Goal: Task Accomplishment & Management: Manage account settings

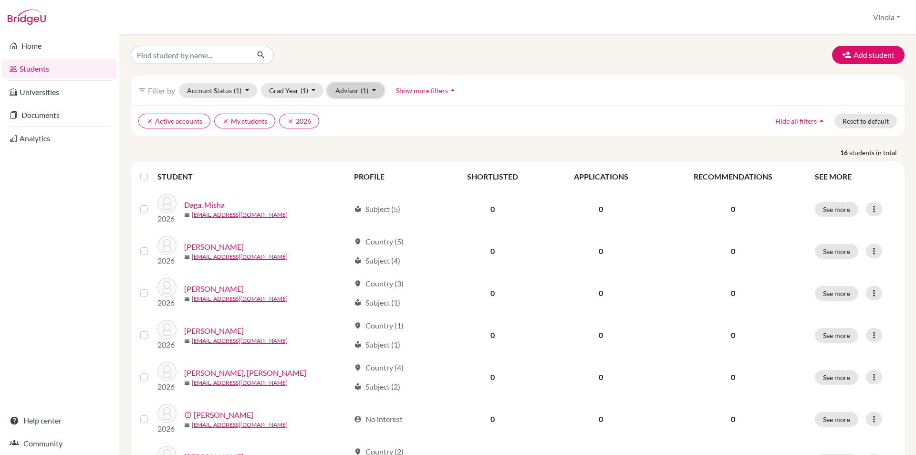
click at [364, 90] on span "(1)" at bounding box center [365, 90] width 8 height 8
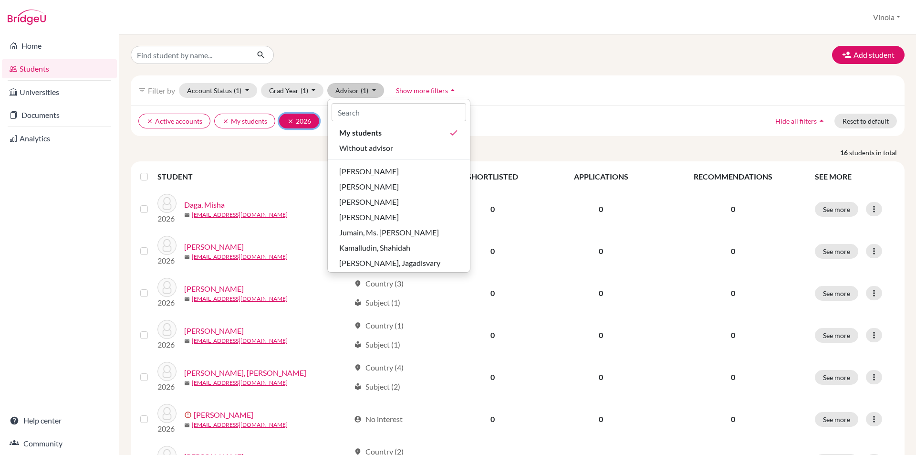
click at [290, 120] on icon "clear" at bounding box center [290, 121] width 7 height 7
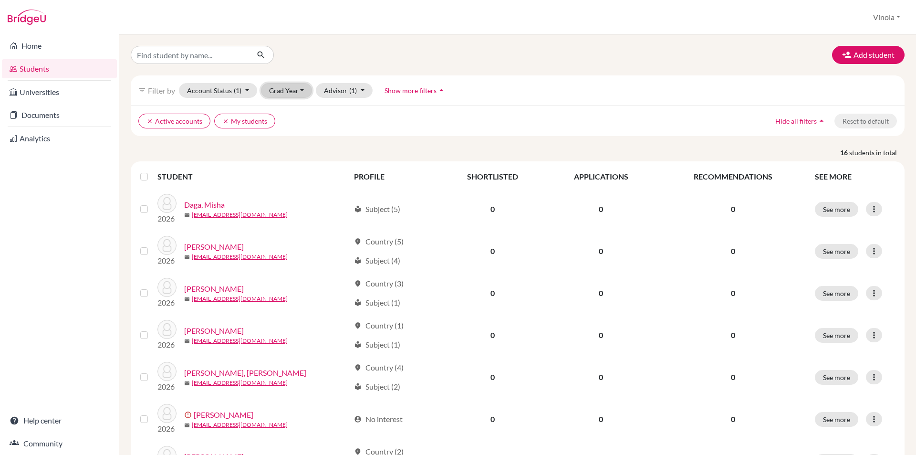
click at [309, 93] on button "Grad Year" at bounding box center [287, 90] width 52 height 15
click at [291, 143] on div "2025" at bounding box center [289, 141] width 33 height 11
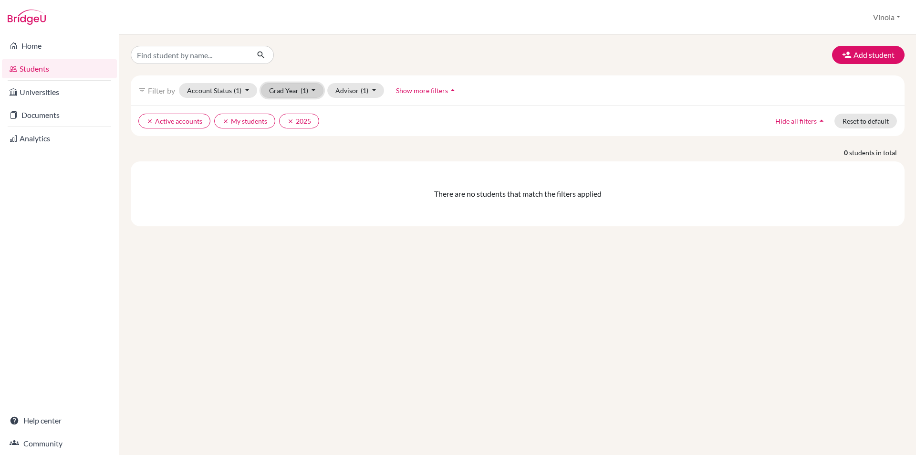
click at [311, 89] on button "Grad Year (1)" at bounding box center [292, 90] width 63 height 15
click at [359, 95] on button "Advisor (1)" at bounding box center [355, 90] width 57 height 15
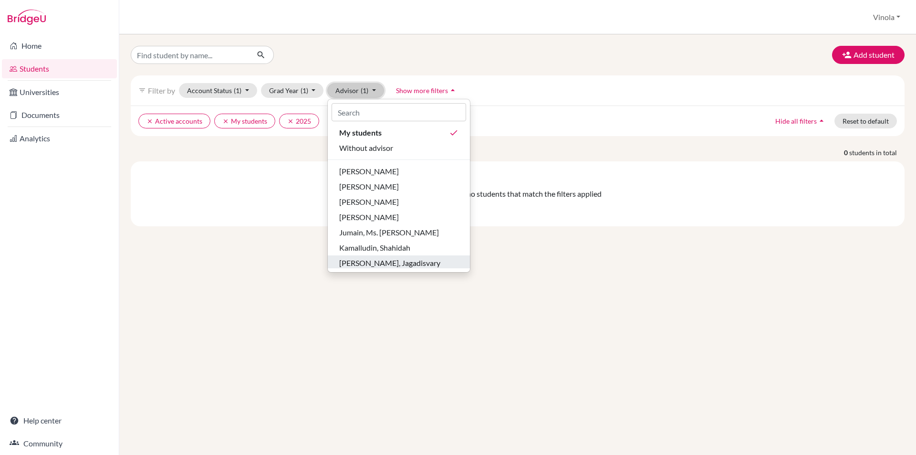
scroll to position [48, 0]
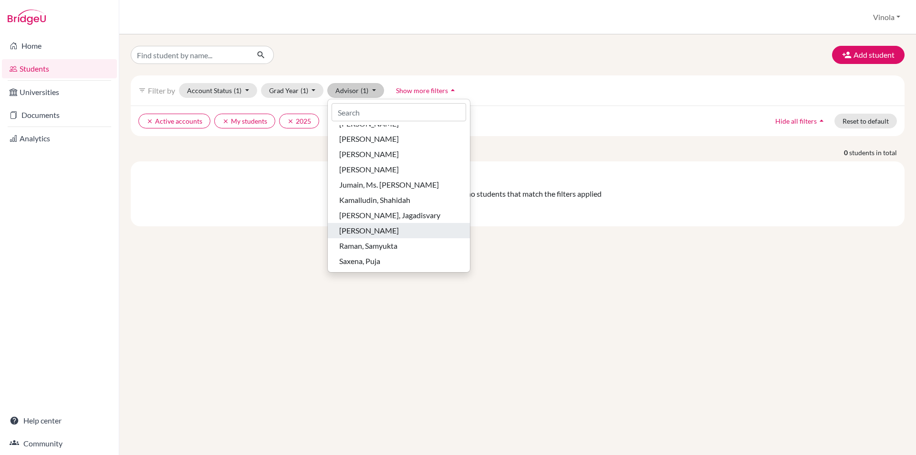
click at [372, 234] on span "[PERSON_NAME]" at bounding box center [369, 230] width 60 height 11
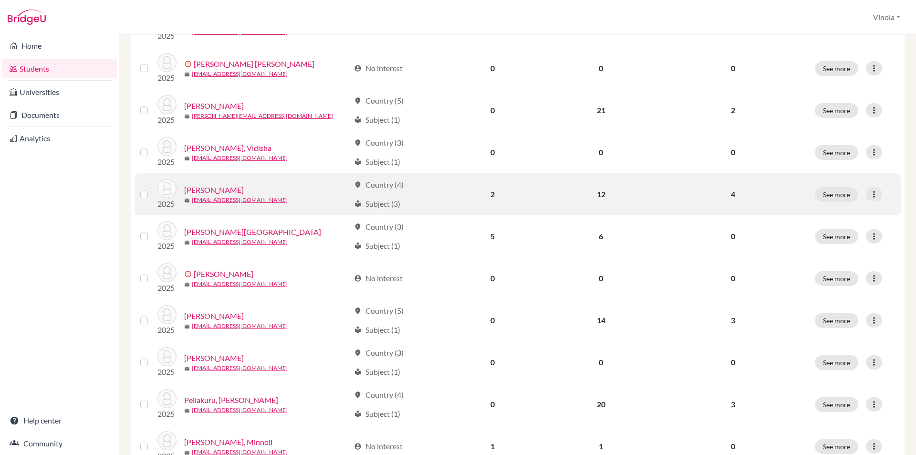
scroll to position [334, 0]
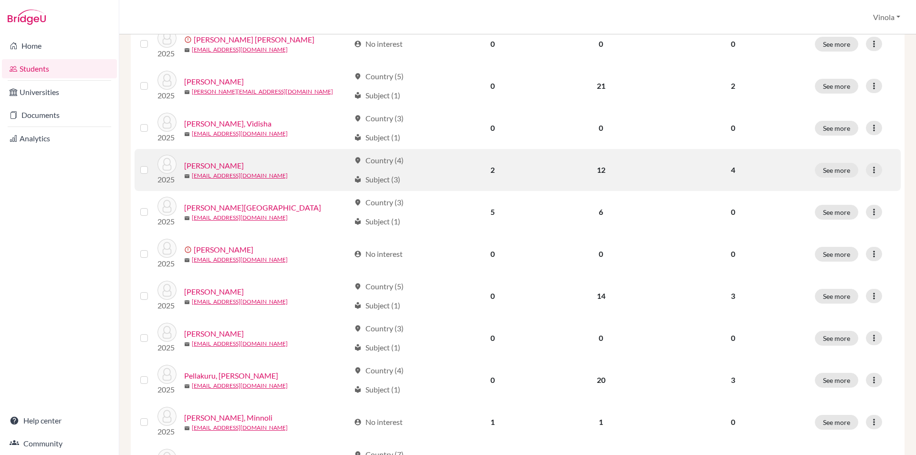
click at [225, 163] on link "[PERSON_NAME]" at bounding box center [214, 165] width 60 height 11
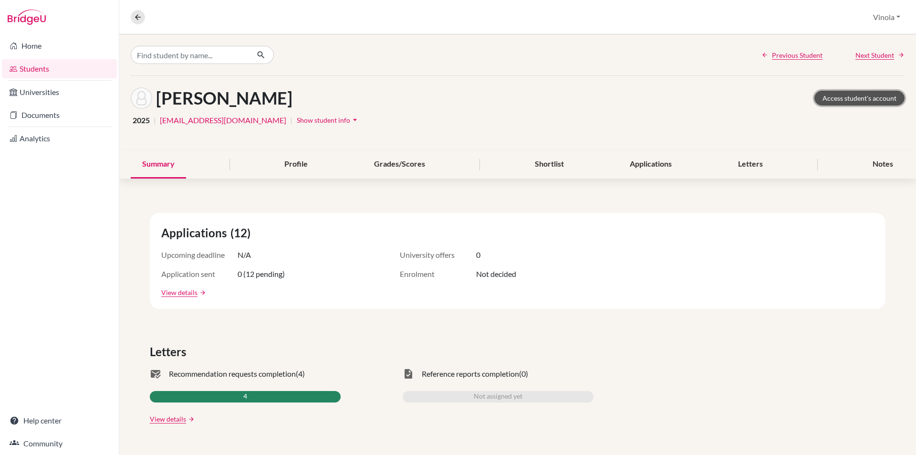
click at [852, 99] on link "Access student's account" at bounding box center [860, 98] width 90 height 15
click at [312, 173] on div "Profile" at bounding box center [296, 164] width 46 height 28
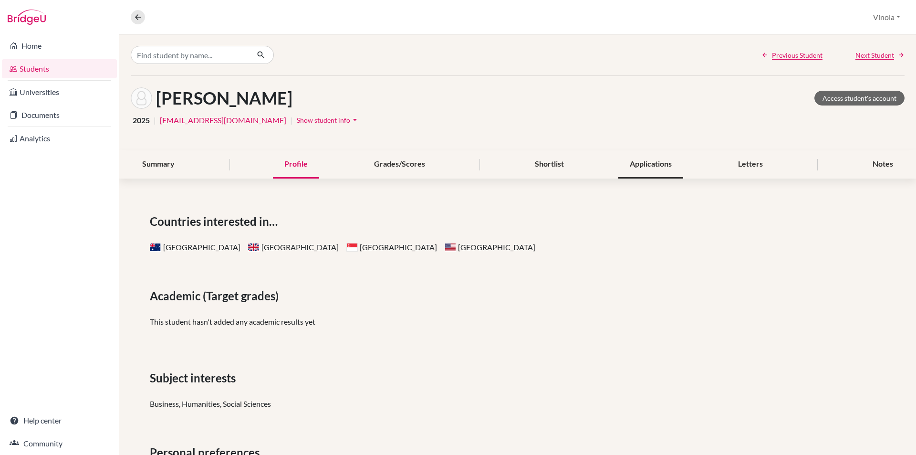
click at [659, 166] on div "Applications" at bounding box center [650, 164] width 65 height 28
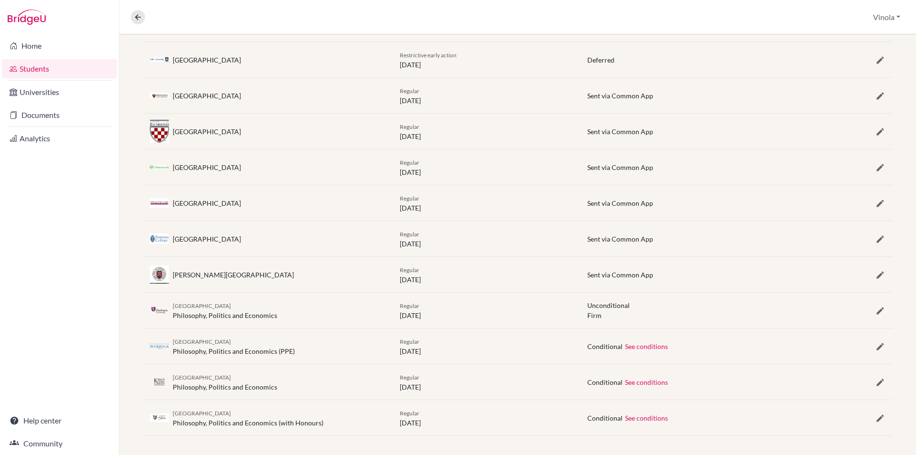
scroll to position [255, 0]
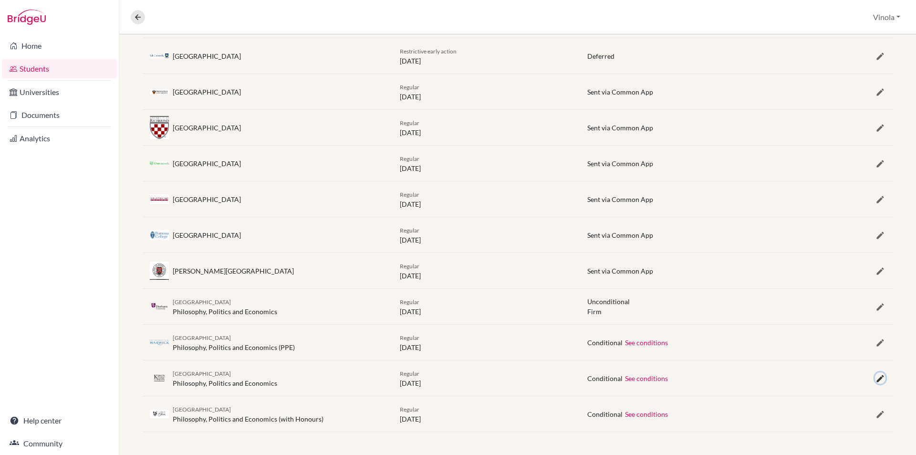
click at [876, 379] on icon "button" at bounding box center [881, 379] width 10 height 10
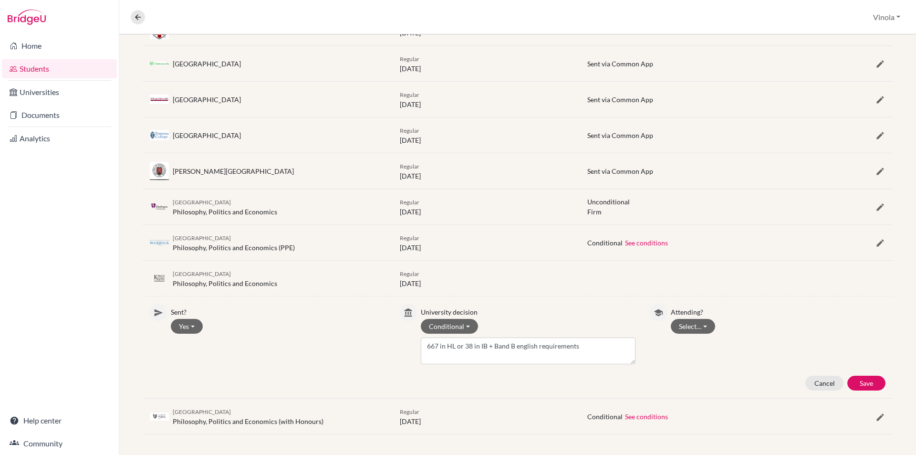
scroll to position [357, 0]
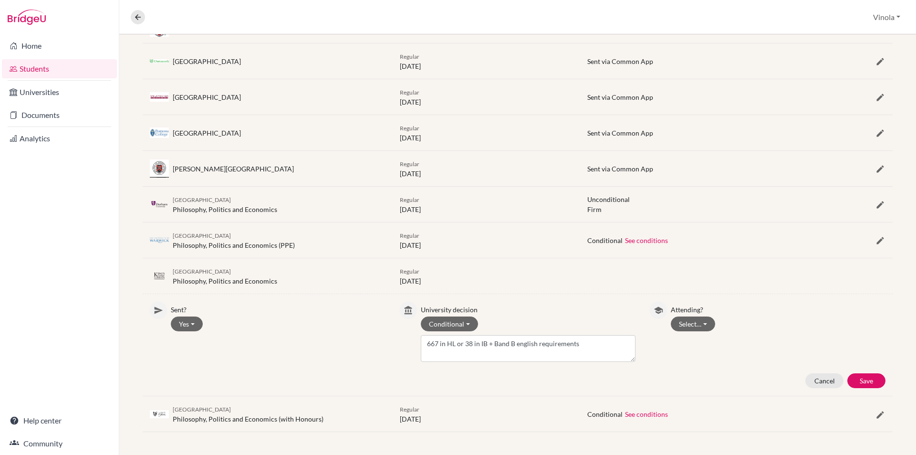
click at [242, 281] on div "King's College London Philosophy, Politics and Economics" at bounding box center [225, 276] width 105 height 20
click at [878, 239] on icon "button" at bounding box center [881, 241] width 10 height 10
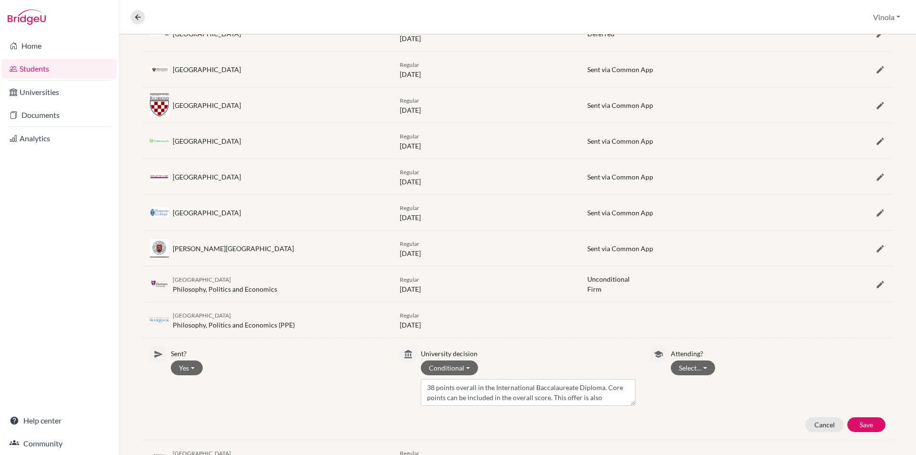
scroll to position [262, 0]
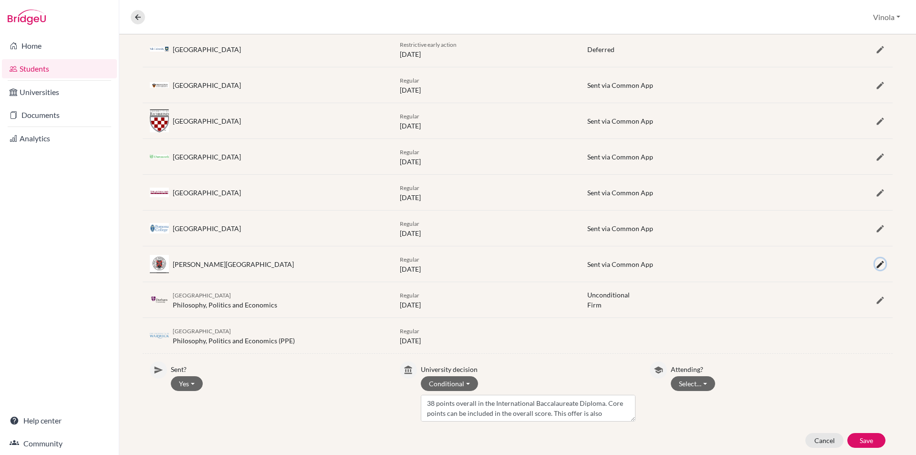
click at [876, 262] on icon "button" at bounding box center [881, 265] width 10 height 10
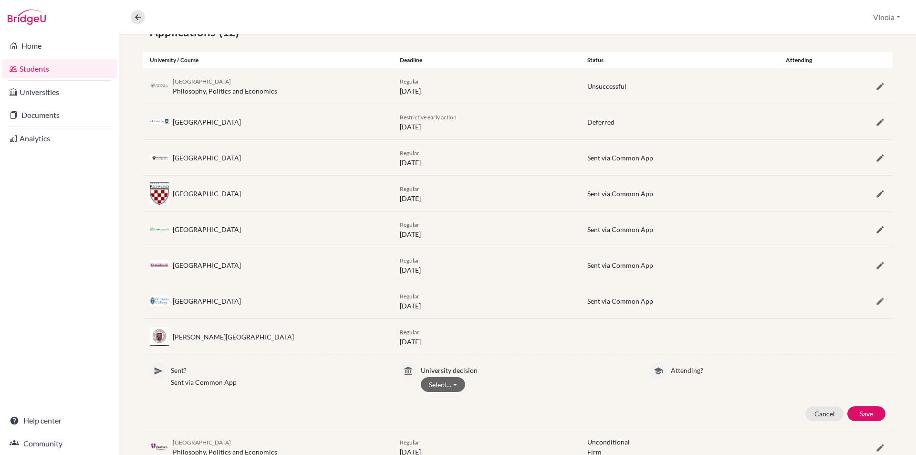
scroll to position [187, 0]
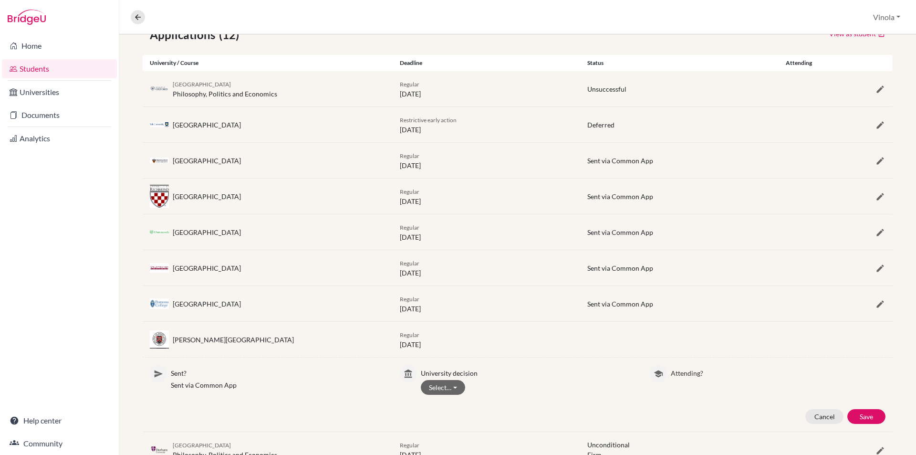
click at [865, 303] on div at bounding box center [861, 303] width 63 height 11
click at [183, 337] on div "Rhodes College" at bounding box center [233, 340] width 121 height 10
click at [45, 124] on link "Documents" at bounding box center [59, 114] width 115 height 19
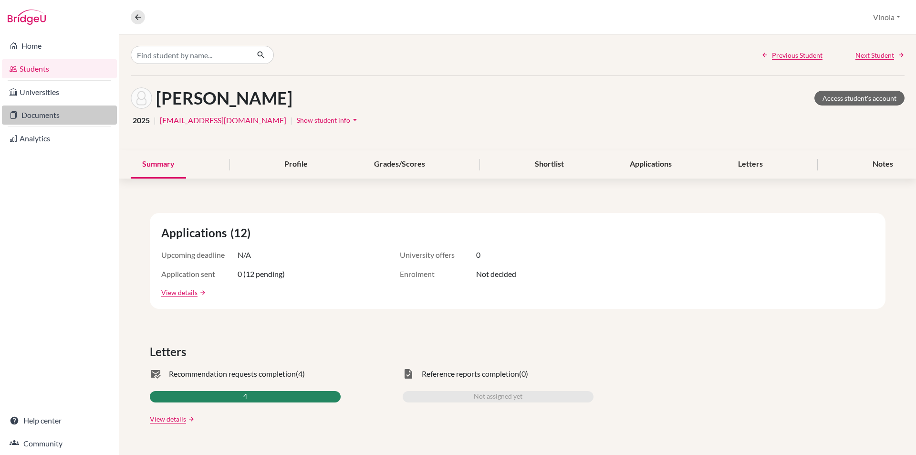
click at [30, 115] on link "Documents" at bounding box center [59, 114] width 115 height 19
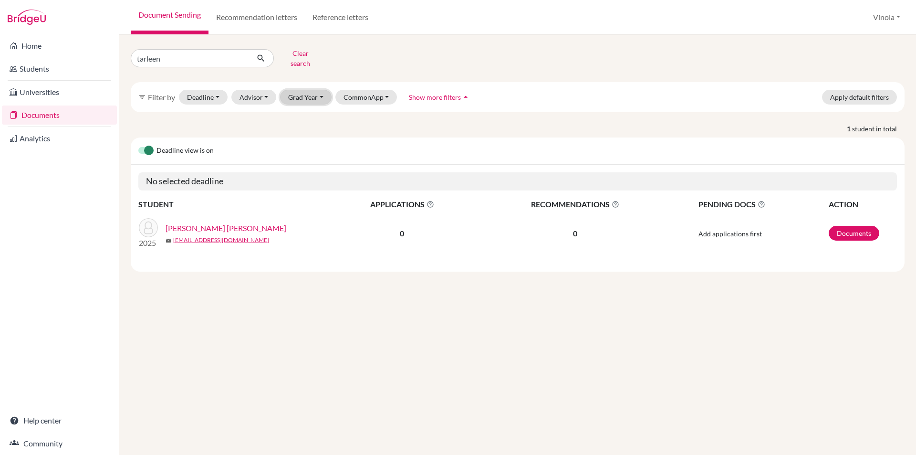
click at [313, 90] on button "Grad Year" at bounding box center [306, 97] width 52 height 15
click at [302, 142] on span "2025" at bounding box center [300, 147] width 17 height 11
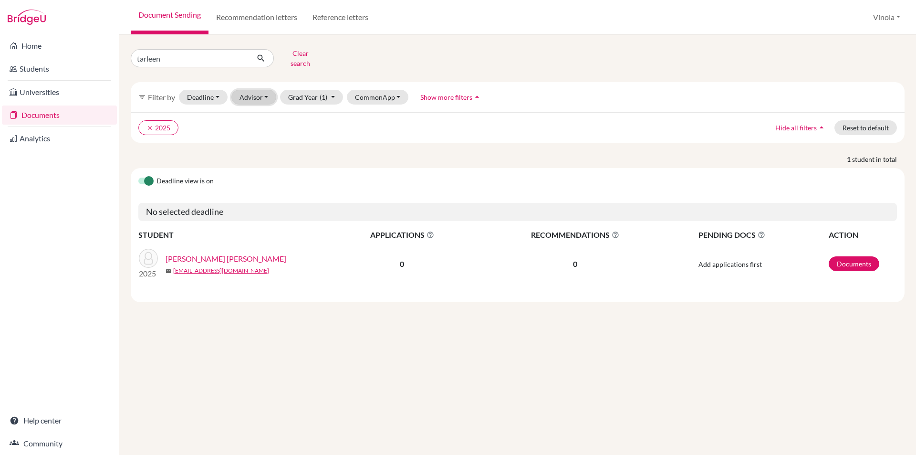
click at [267, 92] on button "Advisor" at bounding box center [253, 97] width 45 height 15
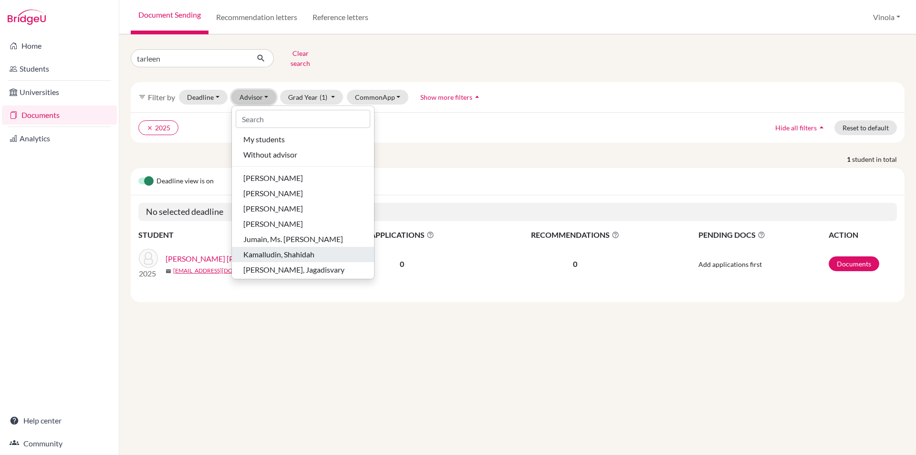
scroll to position [48, 0]
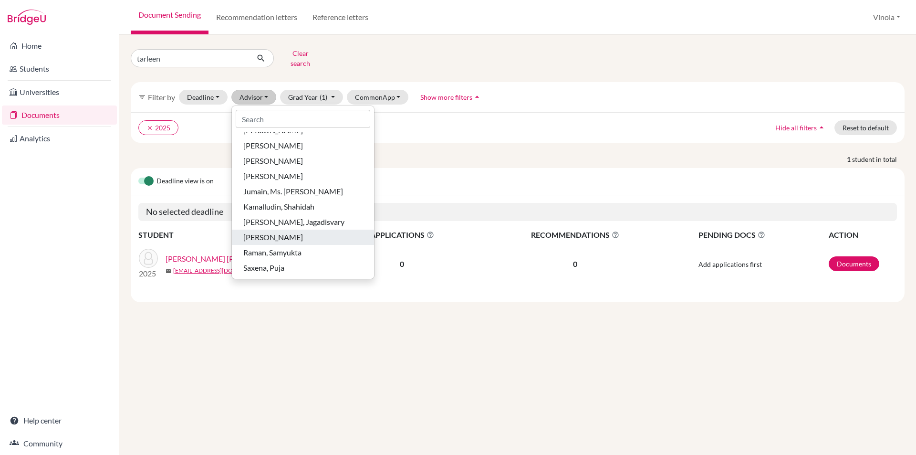
click at [266, 231] on span "Pandey, Snigdha" at bounding box center [273, 236] width 60 height 11
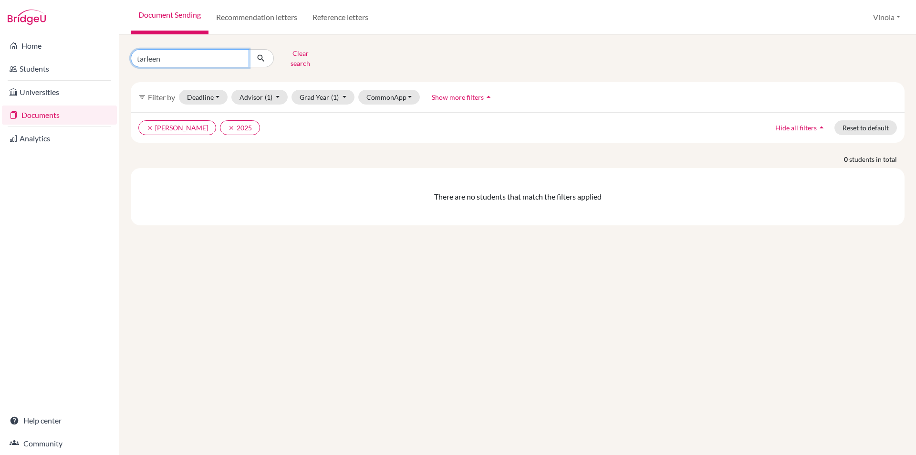
click at [235, 53] on input "tarleen" at bounding box center [190, 58] width 118 height 18
click at [239, 58] on input "tarleen" at bounding box center [190, 58] width 118 height 18
type input "t"
type input "ivannah"
click at [260, 53] on icon "submit" at bounding box center [261, 58] width 10 height 10
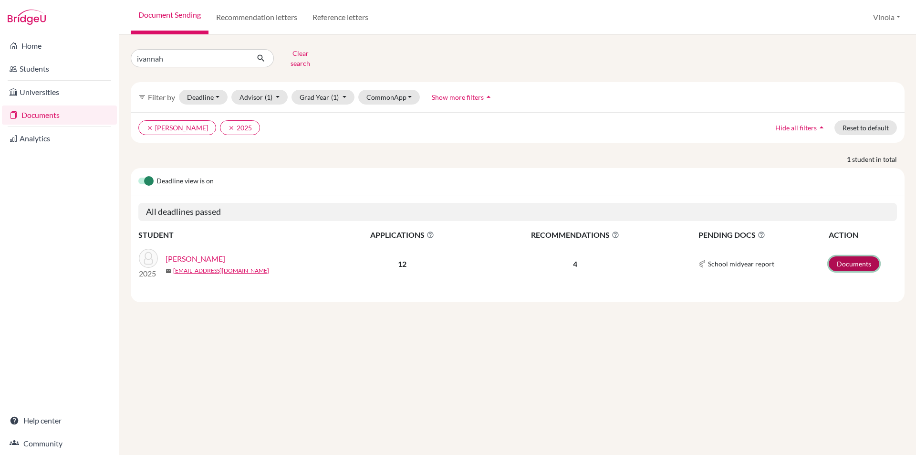
click at [846, 259] on link "Documents" at bounding box center [854, 263] width 51 height 15
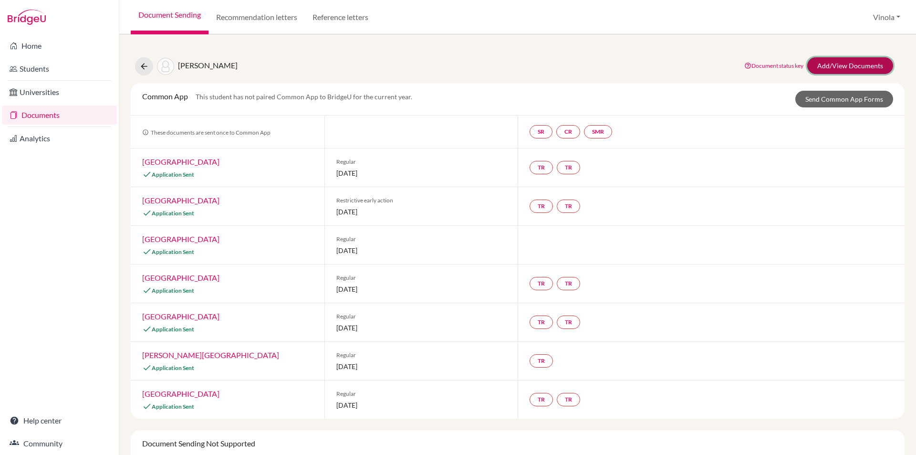
click at [836, 65] on link "Add/View Documents" at bounding box center [850, 65] width 86 height 17
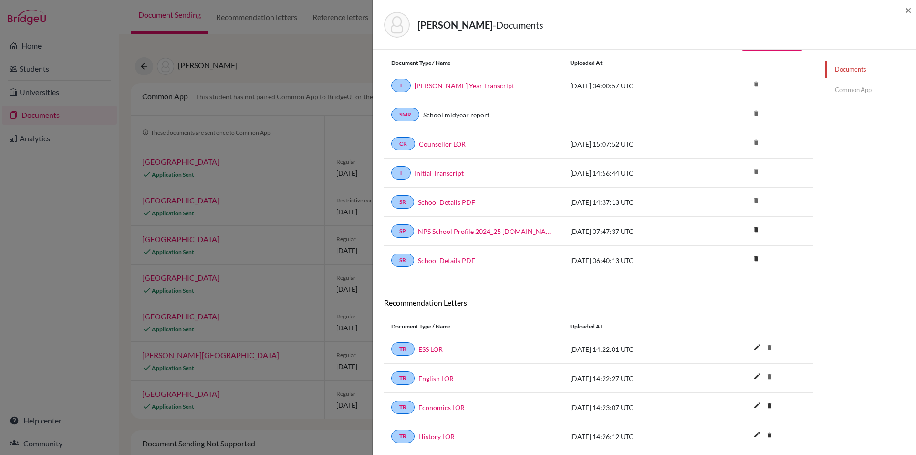
scroll to position [8, 0]
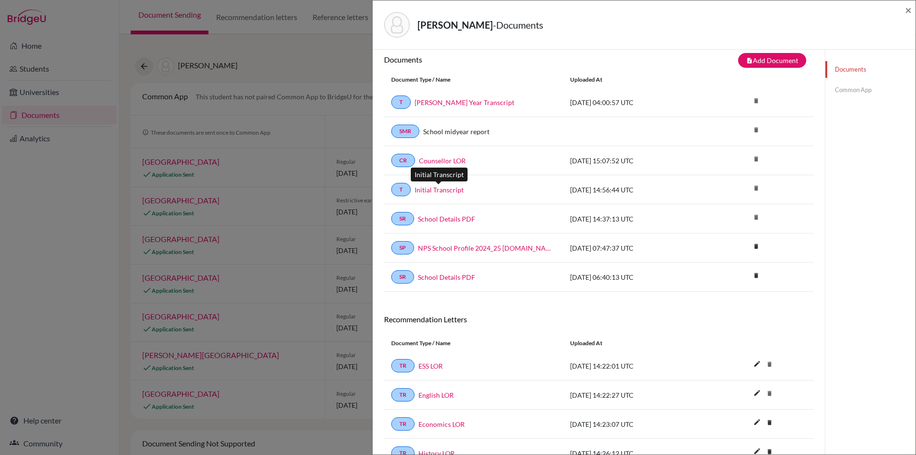
click at [434, 188] on link "Initial Transcript" at bounding box center [439, 190] width 49 height 10
click at [440, 191] on link "Initial Transcript" at bounding box center [439, 190] width 49 height 10
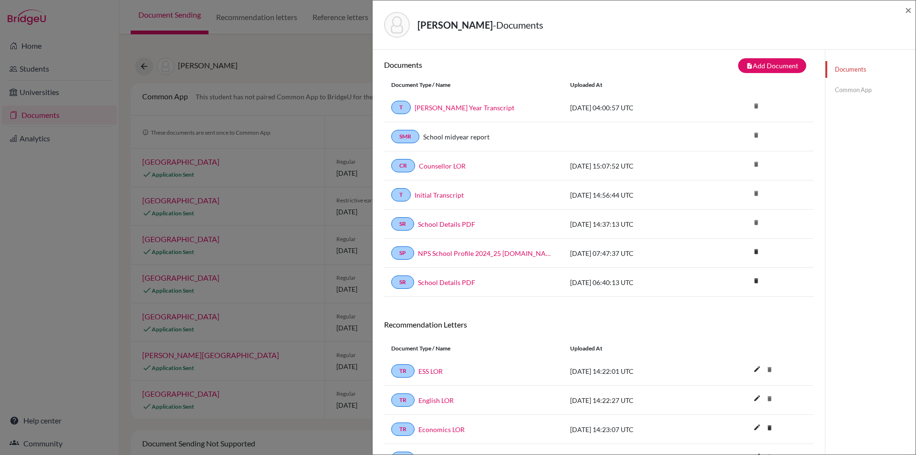
scroll to position [0, 0]
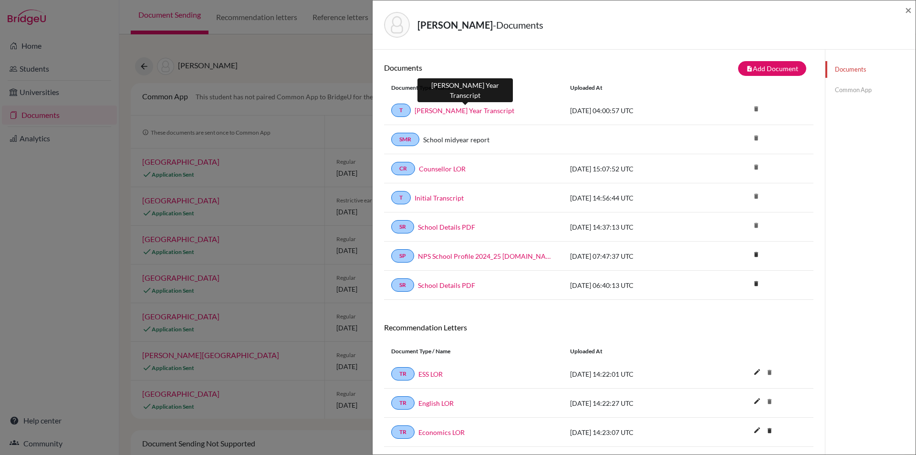
click at [468, 111] on link "Ivannah Jacob_Mid Year Transcript" at bounding box center [465, 110] width 100 height 10
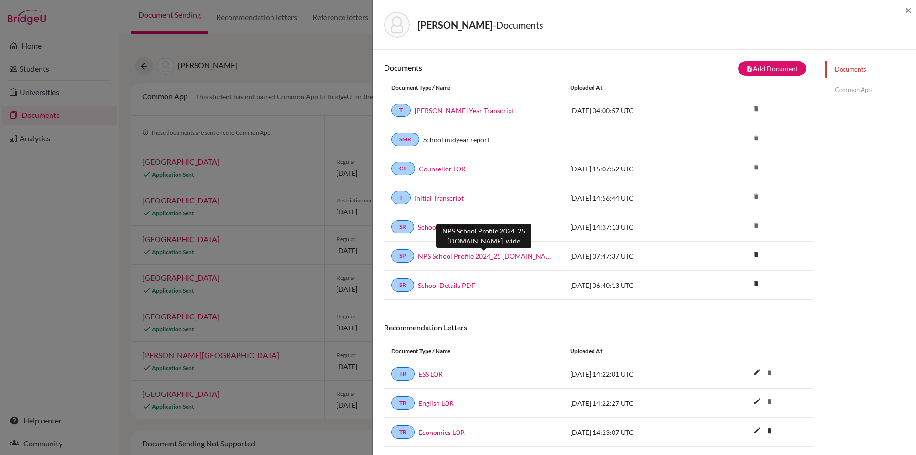
click at [477, 259] on link "NPS School Profile 2024_25 final.school_wide" at bounding box center [487, 256] width 138 height 10
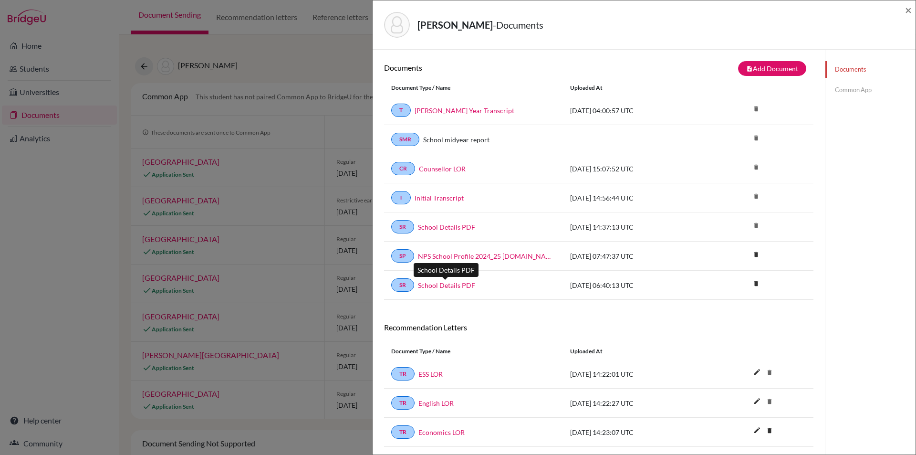
click at [437, 285] on link "School Details PDF" at bounding box center [446, 285] width 57 height 10
click at [435, 195] on link "Initial Transcript" at bounding box center [439, 198] width 49 height 10
click at [907, 10] on span "×" at bounding box center [908, 10] width 7 height 14
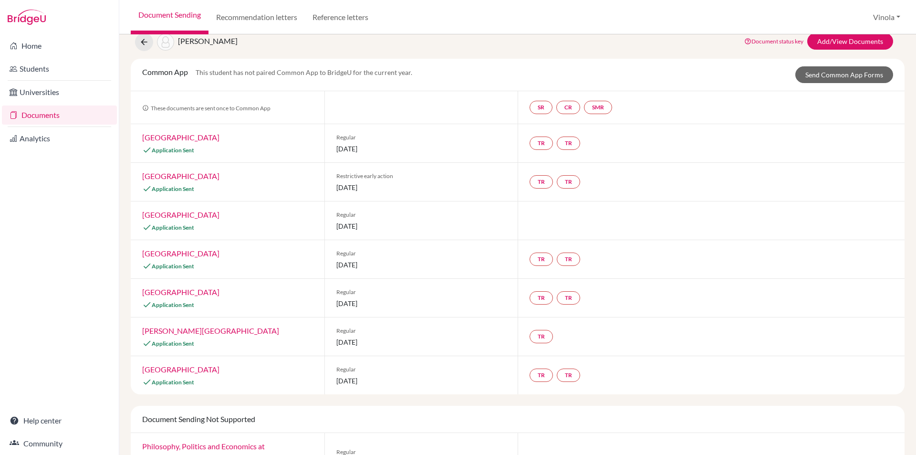
scroll to position [48, 0]
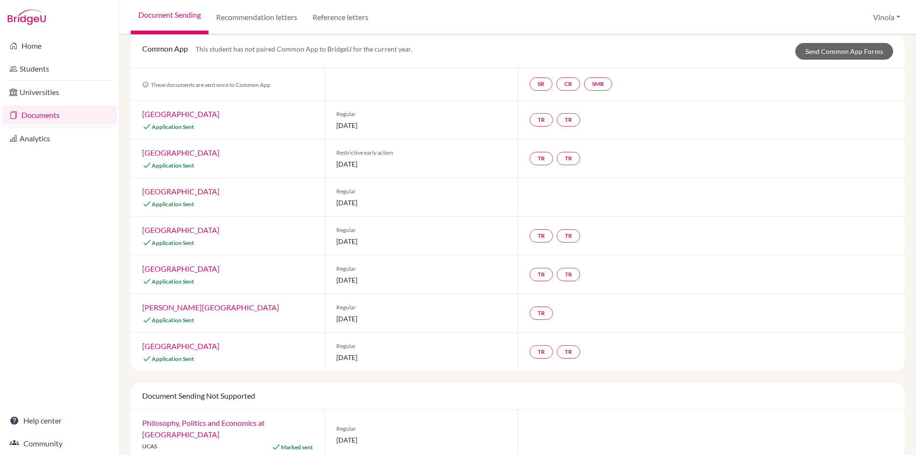
click at [176, 310] on link "Rhodes College" at bounding box center [210, 307] width 137 height 9
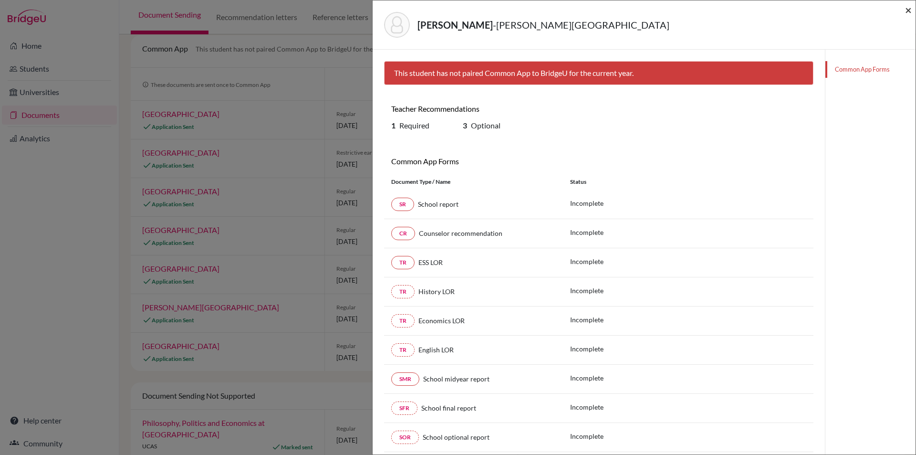
click at [911, 10] on span "×" at bounding box center [908, 10] width 7 height 14
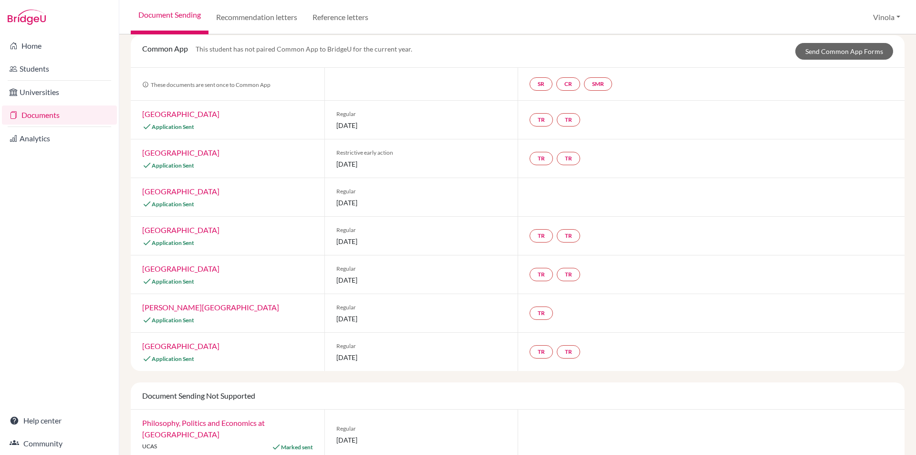
click at [185, 233] on link "Princeton University" at bounding box center [180, 229] width 77 height 9
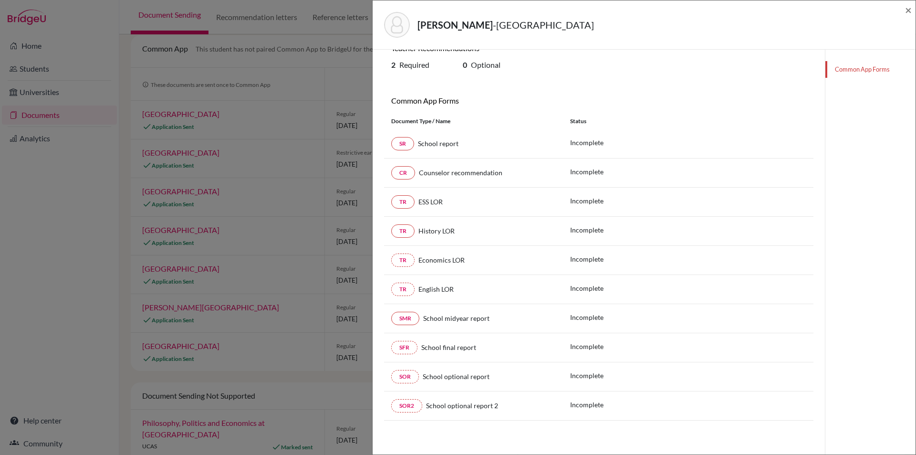
scroll to position [61, 0]
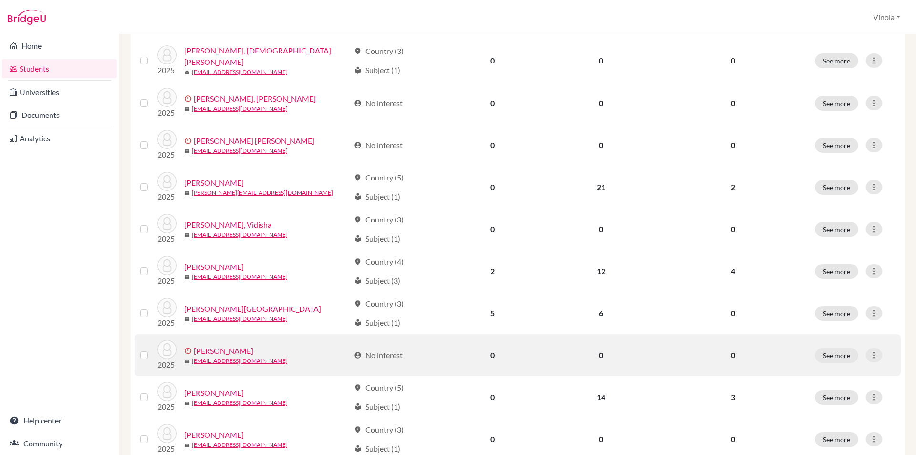
scroll to position [239, 0]
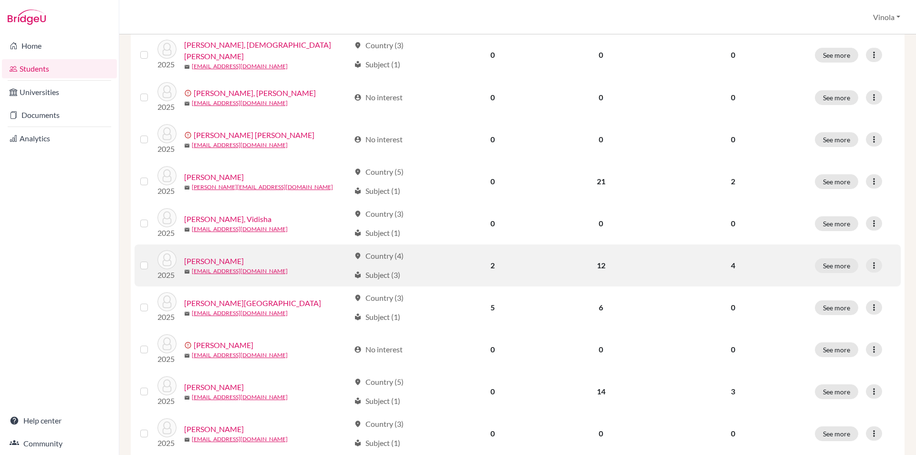
click at [213, 257] on link "Jacob, Ivannah" at bounding box center [214, 260] width 60 height 11
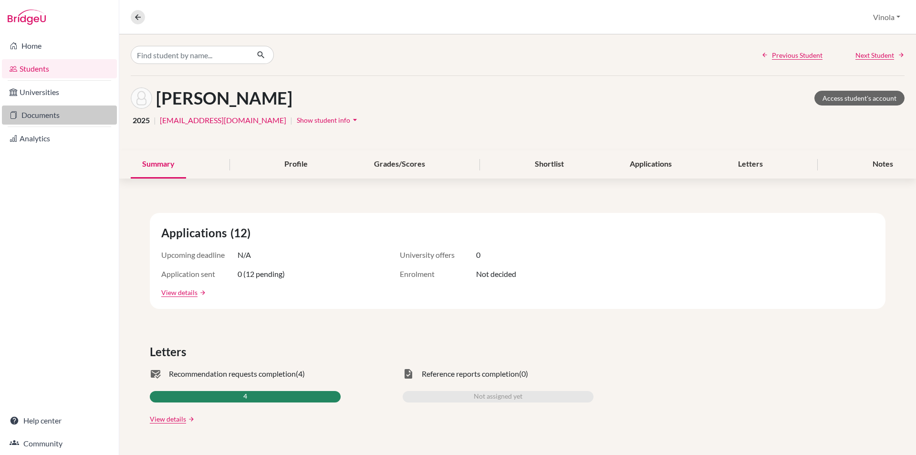
click at [28, 122] on link "Documents" at bounding box center [59, 114] width 115 height 19
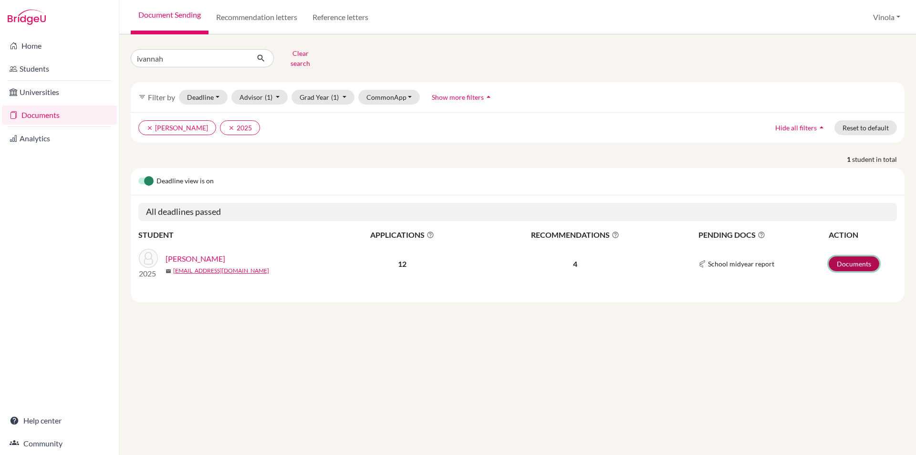
click at [861, 256] on link "Documents" at bounding box center [854, 263] width 51 height 15
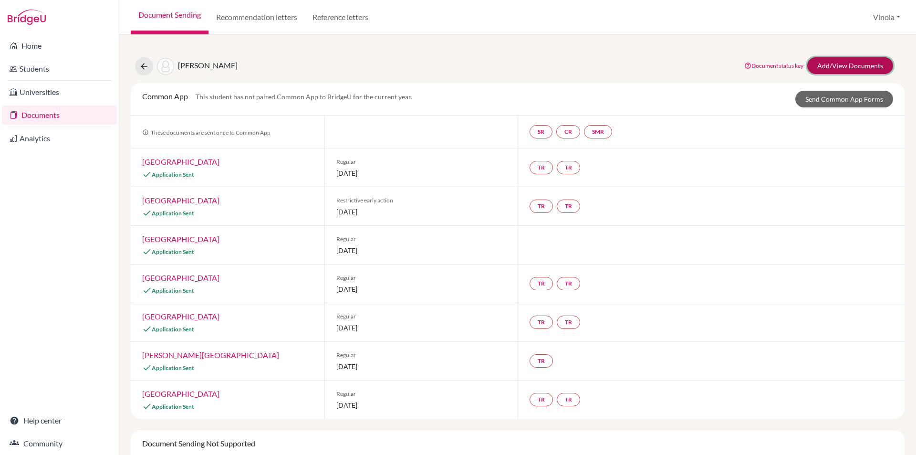
click at [839, 63] on link "Add/View Documents" at bounding box center [850, 65] width 86 height 17
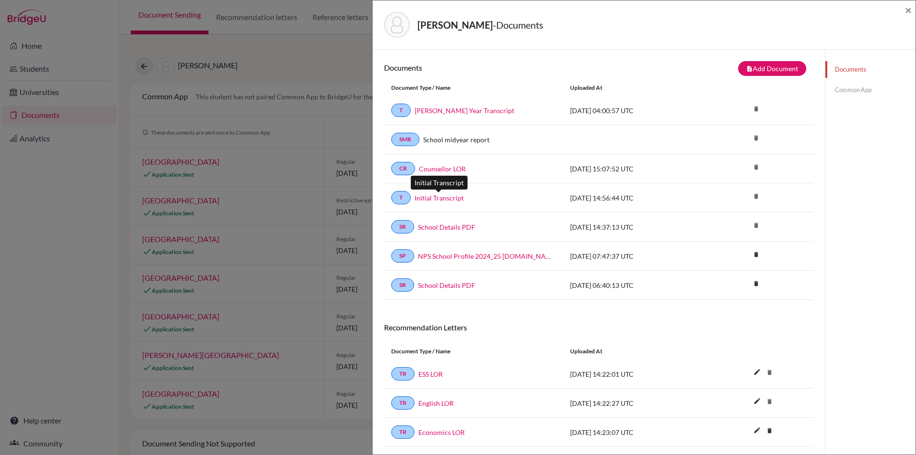
click at [450, 196] on link "Initial Transcript" at bounding box center [439, 198] width 49 height 10
click at [472, 260] on link "NPS School Profile 2024_25 final.school_wide" at bounding box center [487, 256] width 138 height 10
click at [446, 286] on link "School Details PDF" at bounding box center [446, 285] width 57 height 10
click at [438, 199] on link "Initial Transcript" at bounding box center [439, 198] width 49 height 10
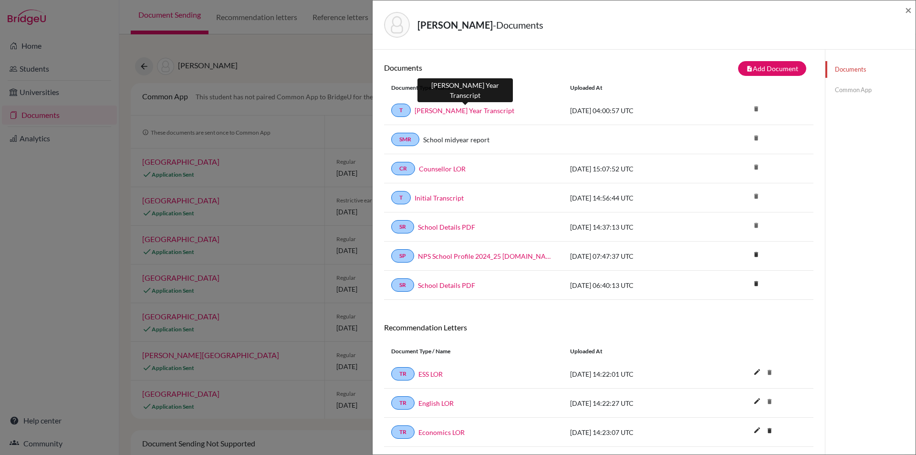
click at [460, 115] on link "Ivannah Jacob_Mid Year Transcript" at bounding box center [465, 110] width 100 height 10
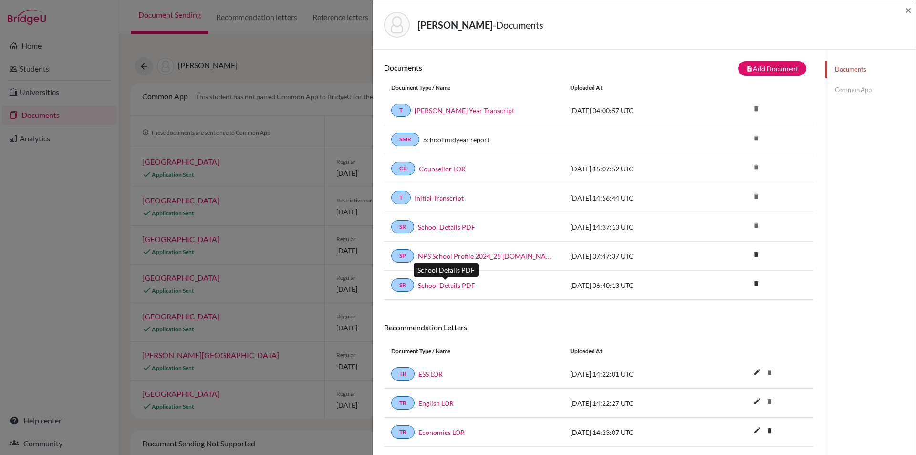
click at [452, 288] on link "School Details PDF" at bounding box center [446, 285] width 57 height 10
click at [907, 13] on span "×" at bounding box center [908, 10] width 7 height 14
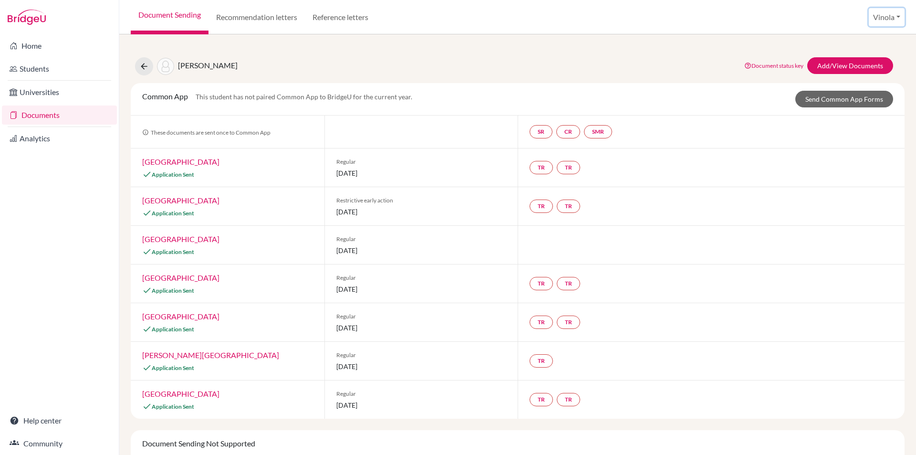
click at [892, 20] on button "Vinola" at bounding box center [887, 17] width 36 height 18
click at [862, 55] on link "School Settings" at bounding box center [867, 54] width 75 height 15
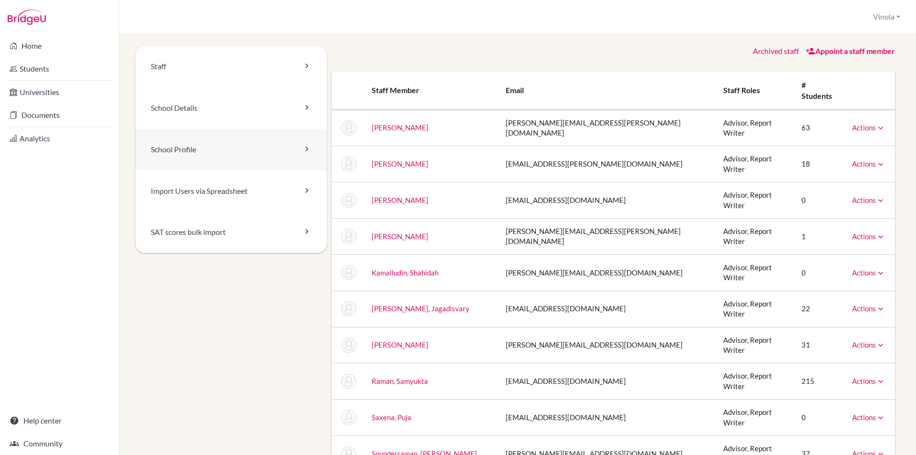
click at [280, 150] on link "School Profile" at bounding box center [231, 150] width 191 height 42
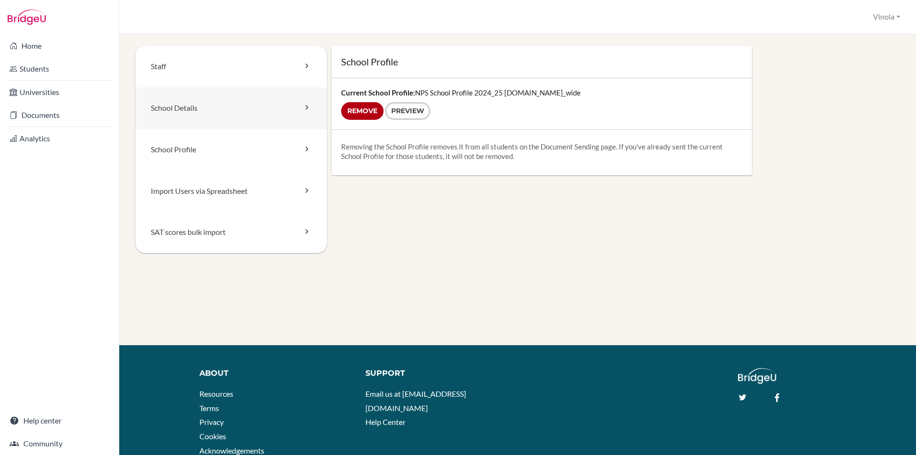
click at [210, 115] on link "School Details" at bounding box center [231, 108] width 191 height 42
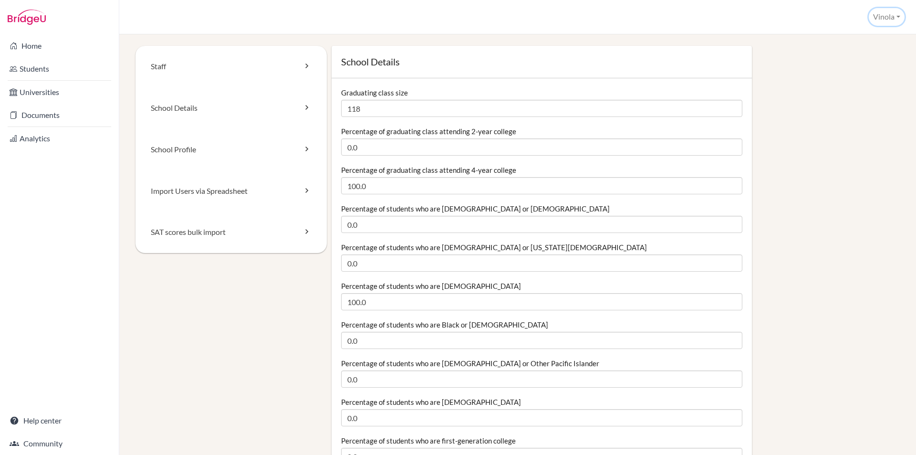
click at [885, 19] on button "Vinola" at bounding box center [887, 17] width 36 height 18
click at [867, 55] on link "School Settings" at bounding box center [866, 53] width 75 height 15
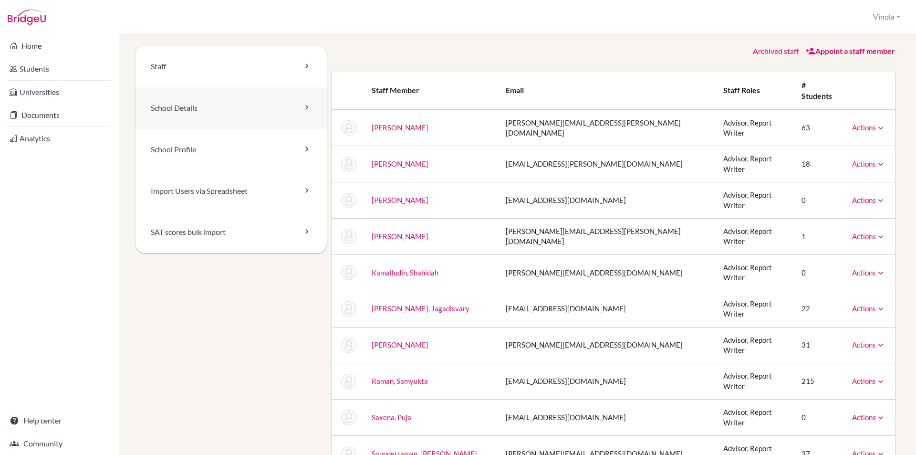
click at [207, 118] on link "School Details" at bounding box center [231, 108] width 191 height 42
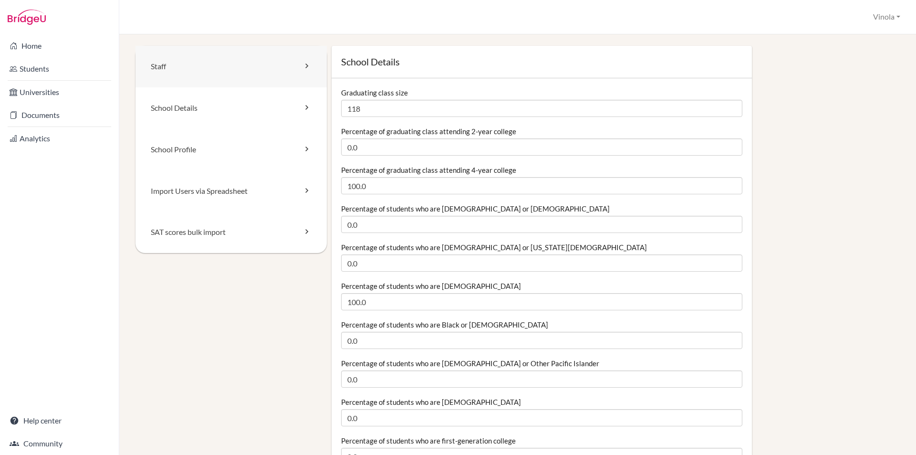
click at [257, 74] on link "Staff" at bounding box center [231, 67] width 191 height 42
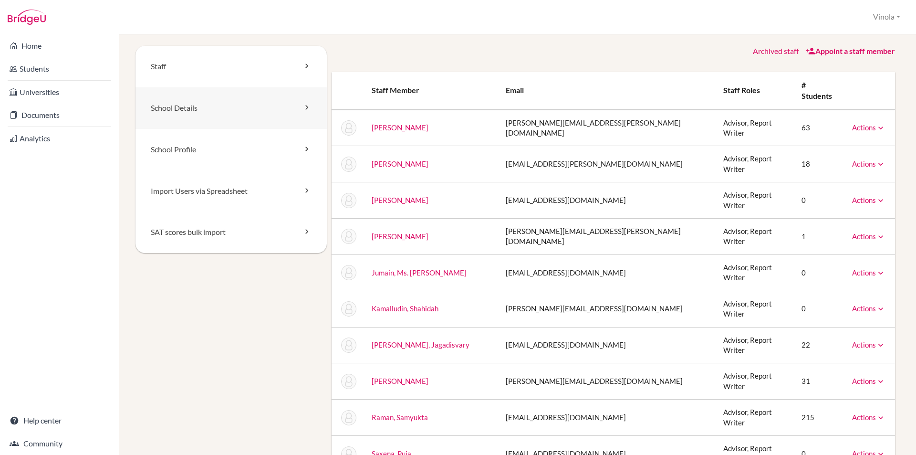
click at [293, 111] on link "School Details" at bounding box center [231, 108] width 191 height 42
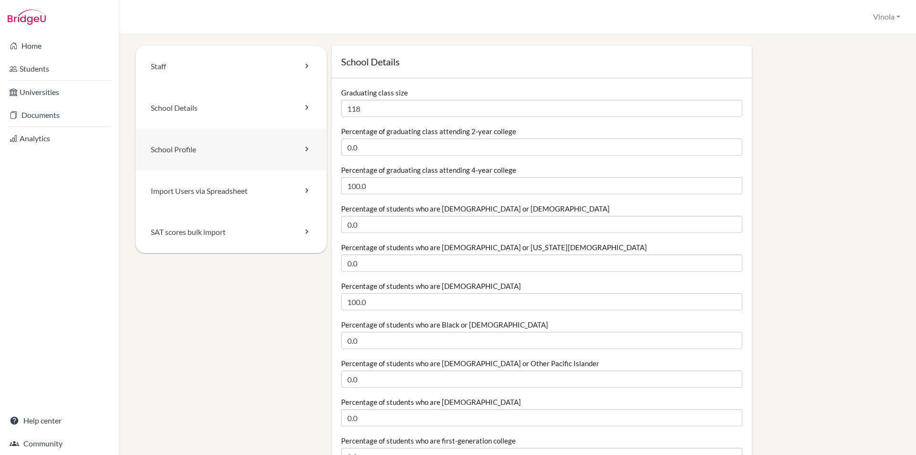
click at [293, 158] on link "School Profile" at bounding box center [231, 150] width 191 height 42
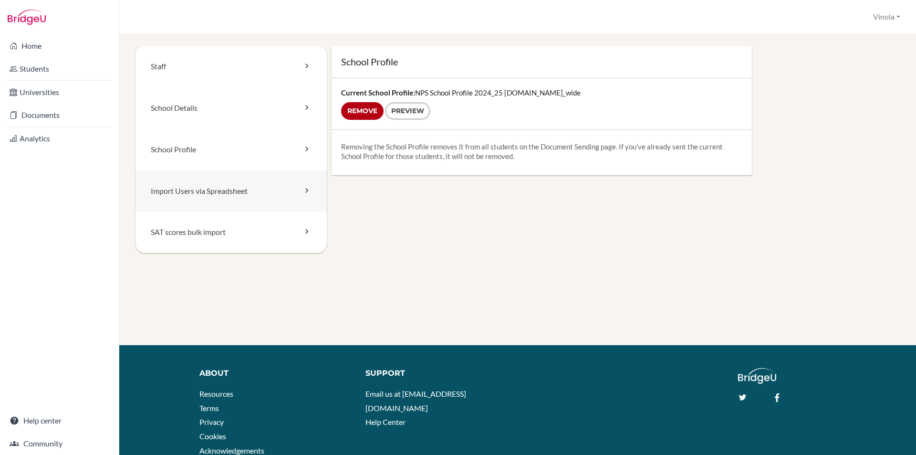
click at [302, 189] on icon at bounding box center [307, 191] width 10 height 10
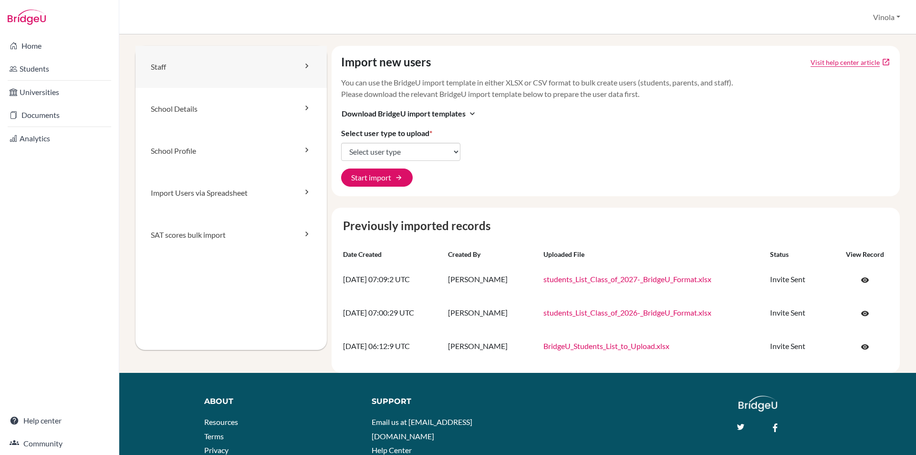
click at [178, 60] on link "Staff" at bounding box center [231, 67] width 191 height 42
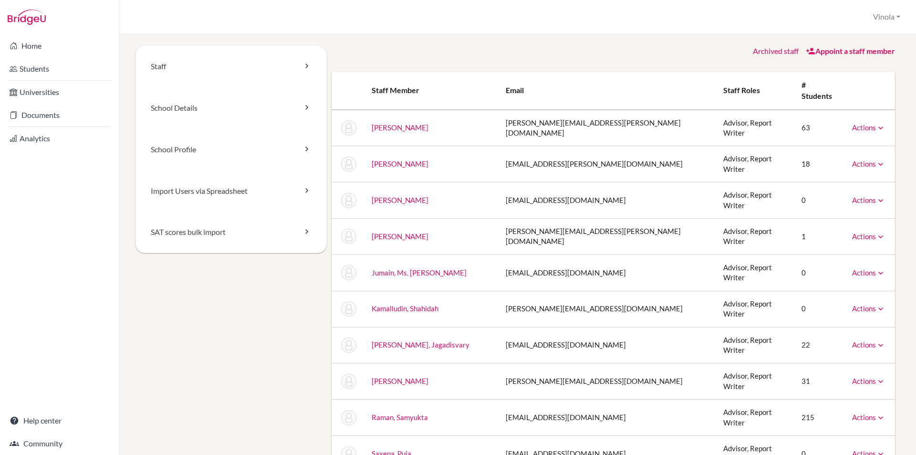
click at [864, 123] on link "Actions" at bounding box center [868, 127] width 33 height 9
click at [876, 413] on icon at bounding box center [881, 418] width 10 height 10
click at [623, 53] on div "Archived staff Appoint a staff member" at bounding box center [614, 51] width 564 height 11
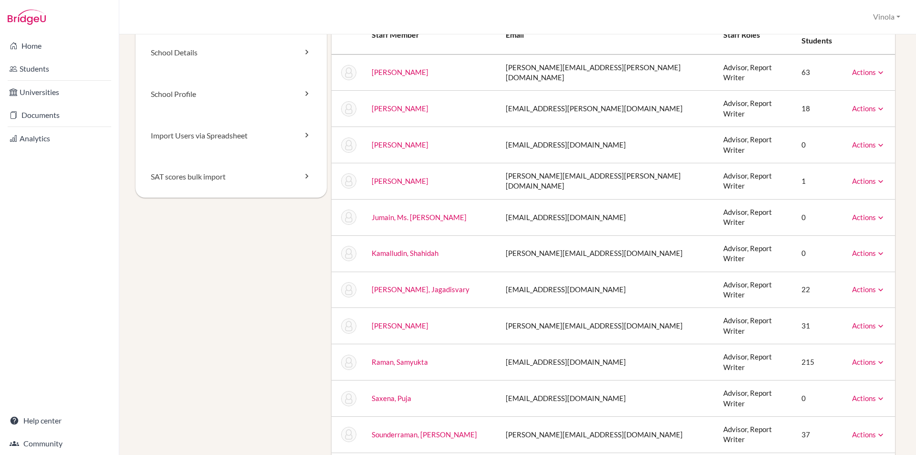
scroll to position [143, 0]
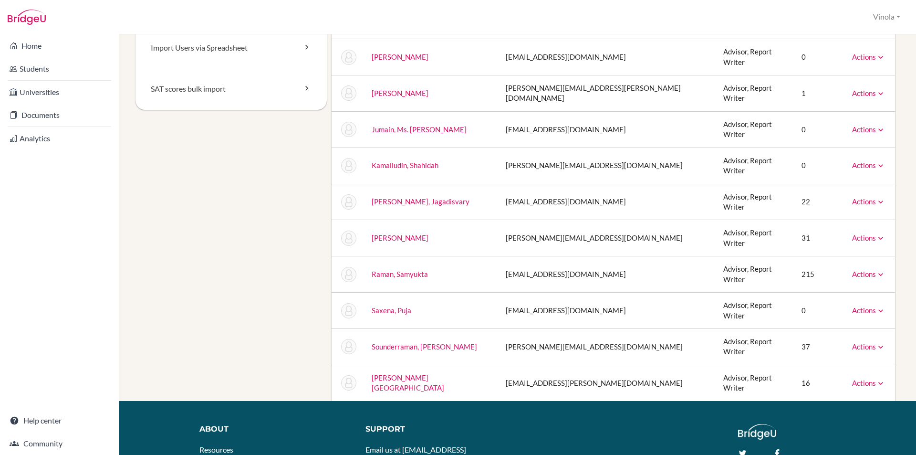
click at [859, 378] on link "Actions" at bounding box center [868, 382] width 33 height 9
click at [857, 389] on ul "Reset Password" at bounding box center [845, 399] width 82 height 20
click at [876, 342] on icon at bounding box center [881, 347] width 10 height 10
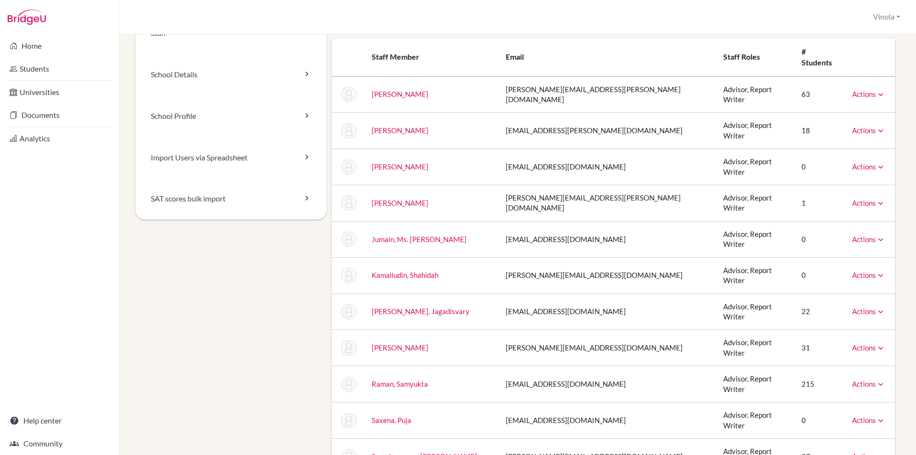
scroll to position [0, 0]
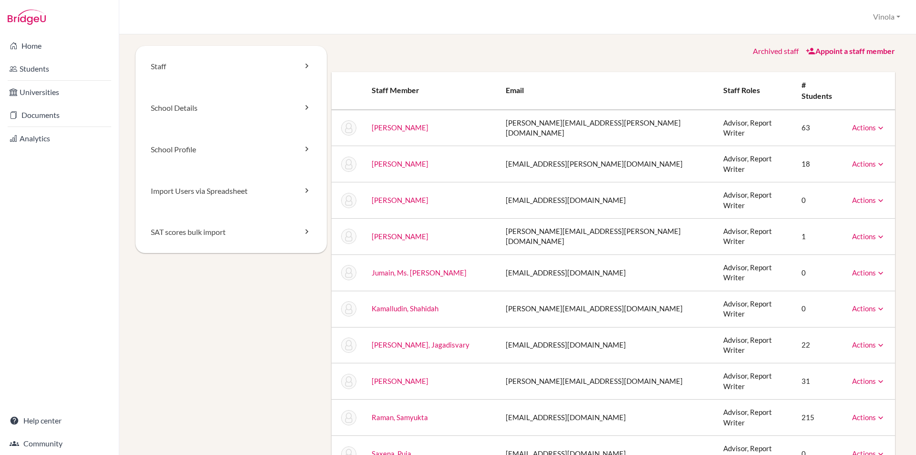
click at [876, 159] on icon at bounding box center [881, 164] width 10 height 10
click at [900, 268] on div "Staff School Details School Profile Import Users via Spreadsheet SAT scores bul…" at bounding box center [517, 244] width 797 height 420
click at [191, 65] on link "Staff" at bounding box center [231, 67] width 191 height 42
click at [774, 52] on link "Archived staff" at bounding box center [776, 50] width 46 height 9
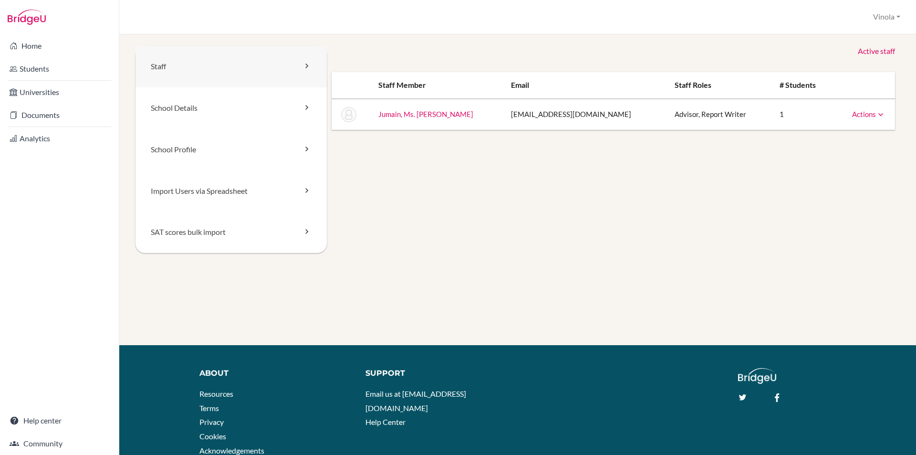
click at [164, 65] on link "Staff" at bounding box center [231, 67] width 191 height 42
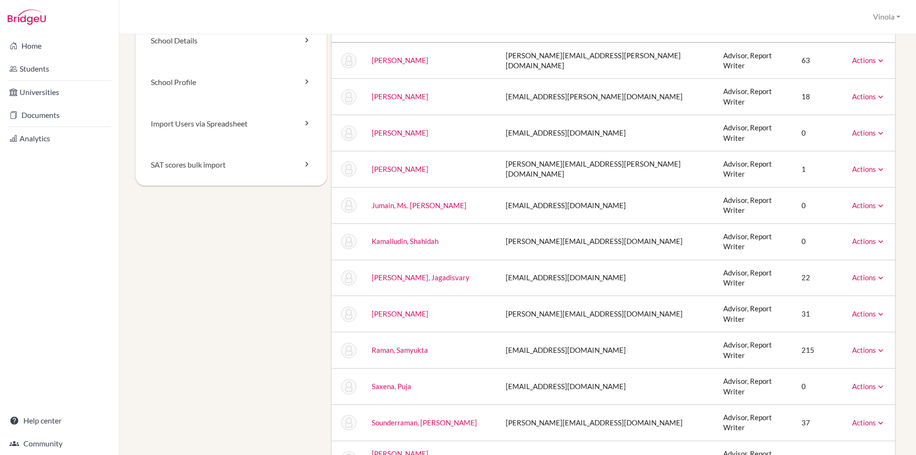
scroll to position [68, 0]
click at [876, 418] on icon at bounding box center [881, 423] width 10 height 10
click at [202, 274] on div "Staff School Details School Profile Import Users via Spreadsheet SAT scores bul…" at bounding box center [518, 227] width 765 height 498
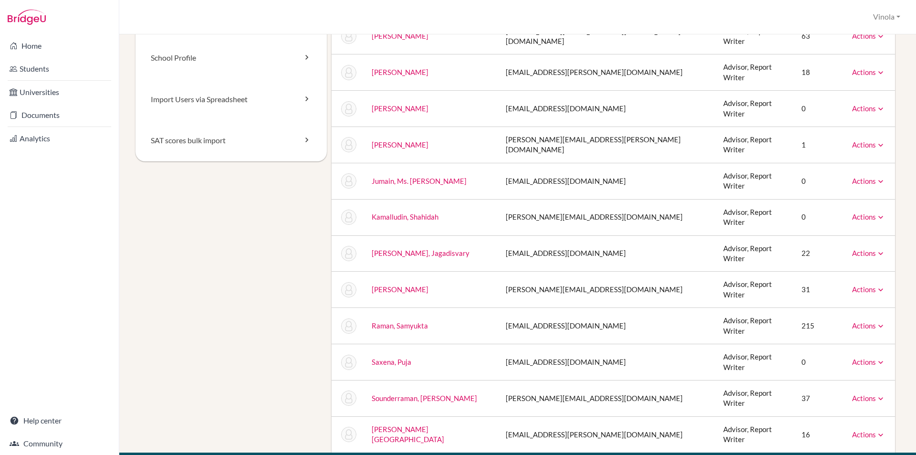
scroll to position [95, 0]
